Goal: Task Accomplishment & Management: Complete application form

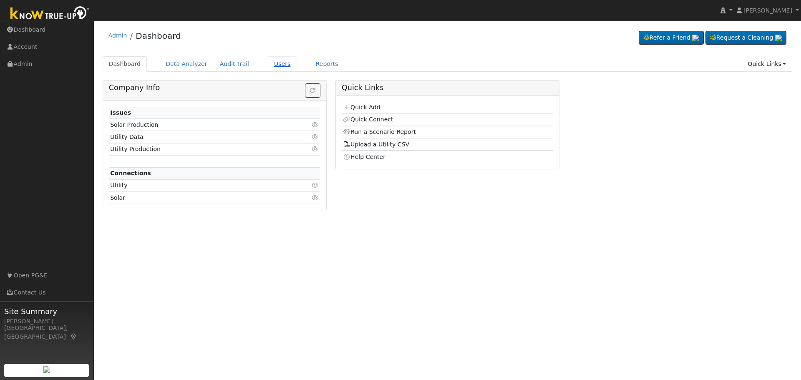
drag, startPoint x: 0, startPoint y: 0, endPoint x: 266, endPoint y: 65, distance: 274.0
click at [268, 65] on link "Users" at bounding box center [282, 63] width 29 height 15
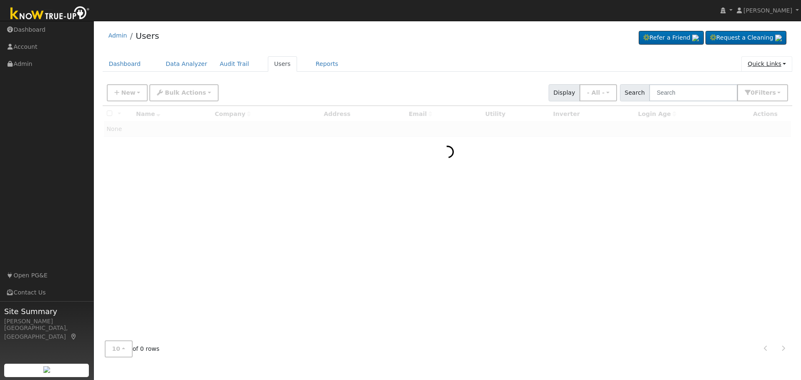
click at [771, 64] on link "Quick Links" at bounding box center [766, 63] width 51 height 15
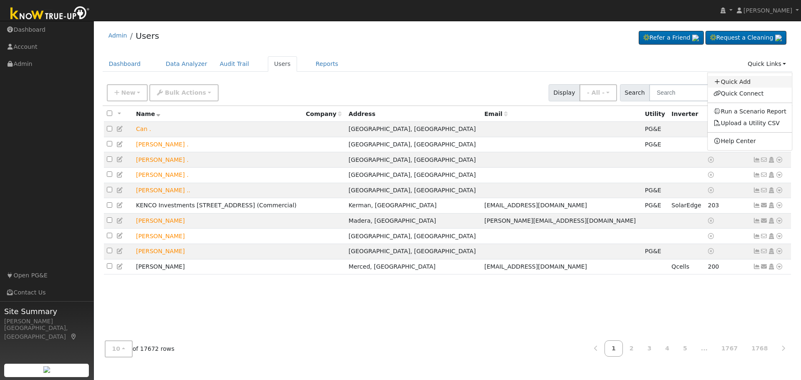
click at [751, 81] on link "Quick Add" at bounding box center [750, 82] width 85 height 12
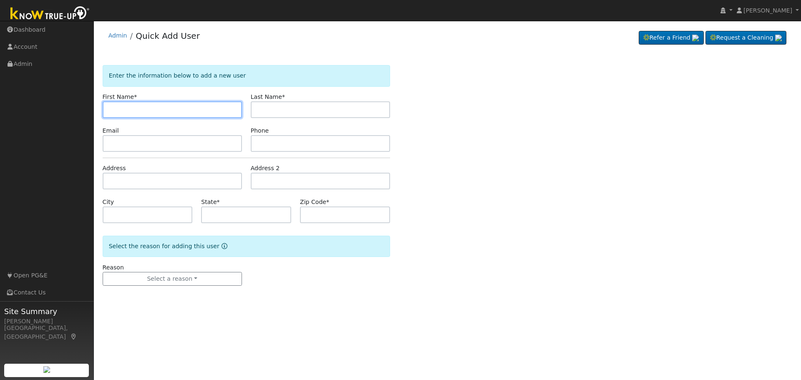
click at [177, 110] on input "text" at bounding box center [172, 109] width 139 height 17
click at [173, 105] on input "text" at bounding box center [172, 109] width 139 height 17
type input "Diego"
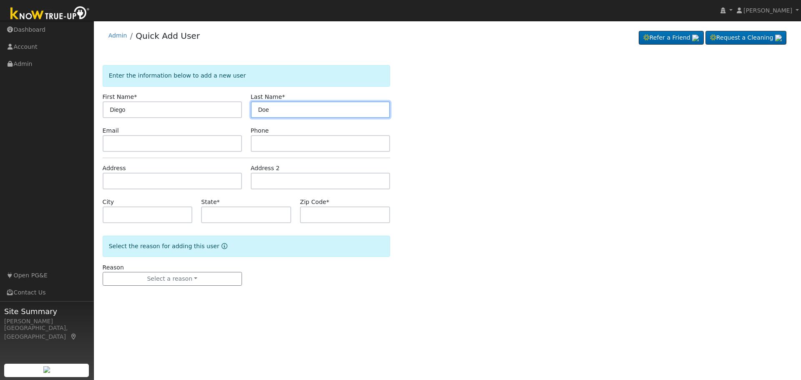
type input "Doe"
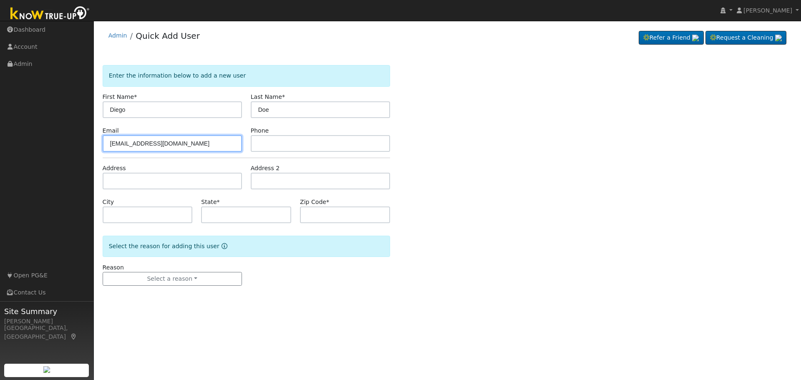
type input "[EMAIL_ADDRESS][DOMAIN_NAME]"
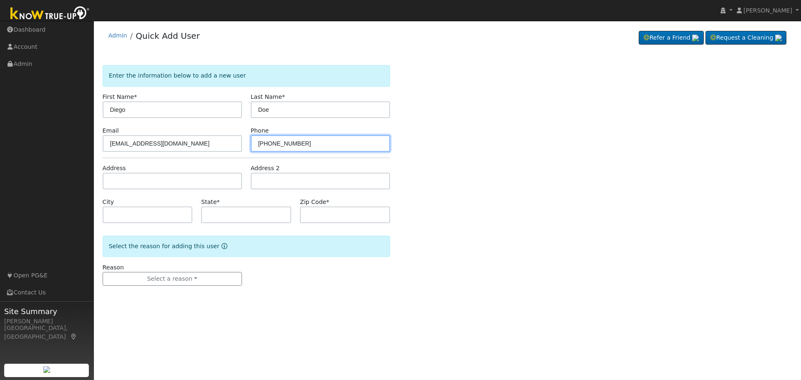
type input "[PHONE_NUMBER]"
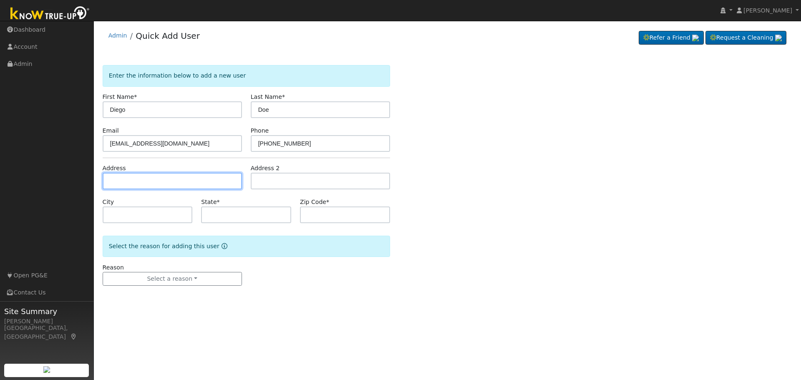
click at [137, 183] on input "text" at bounding box center [172, 181] width 139 height 17
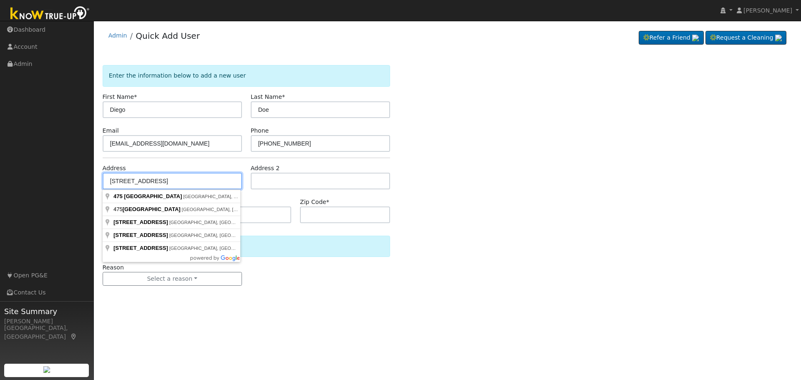
type input "475 North Perry Avenue"
type input "Dinuba"
type input "CA"
type input "93618"
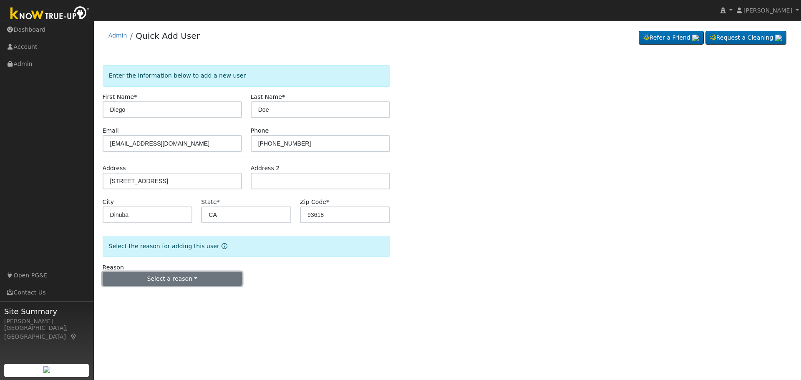
click at [201, 279] on button "Select a reason" at bounding box center [172, 279] width 139 height 14
click at [129, 298] on link "New lead" at bounding box center [149, 296] width 92 height 12
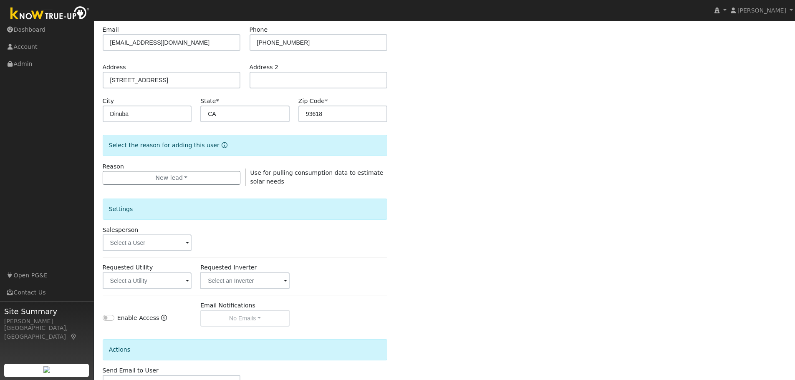
scroll to position [160, 0]
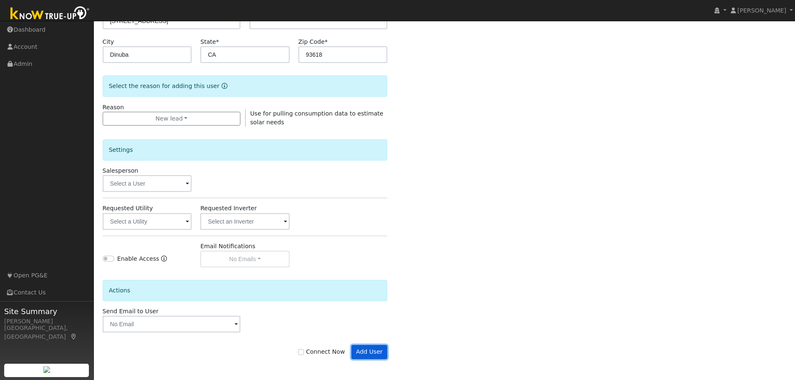
click at [375, 353] on button "Add User" at bounding box center [369, 352] width 36 height 14
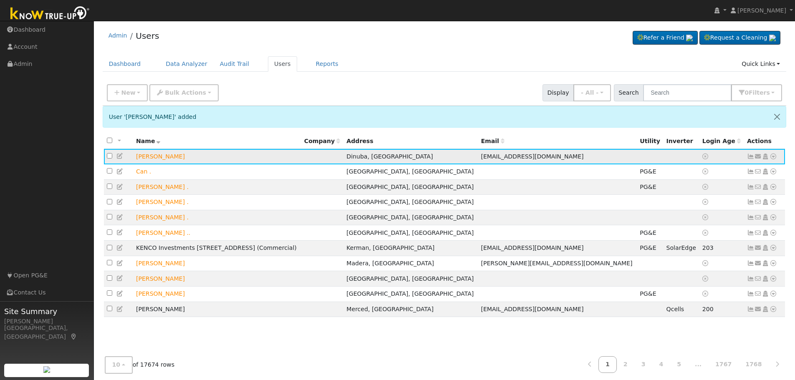
click at [766, 159] on icon at bounding box center [765, 157] width 8 height 6
